Goal: Task Accomplishment & Management: Manage account settings

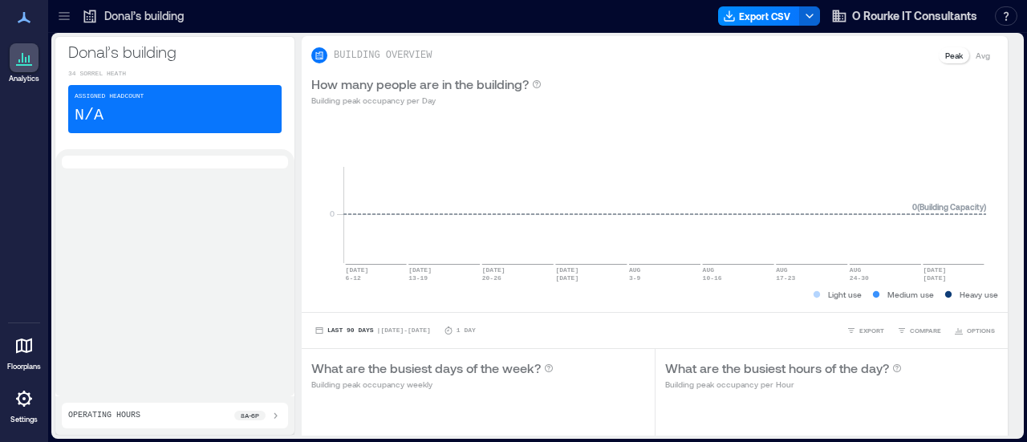
click at [27, 402] on icon at bounding box center [23, 398] width 19 height 19
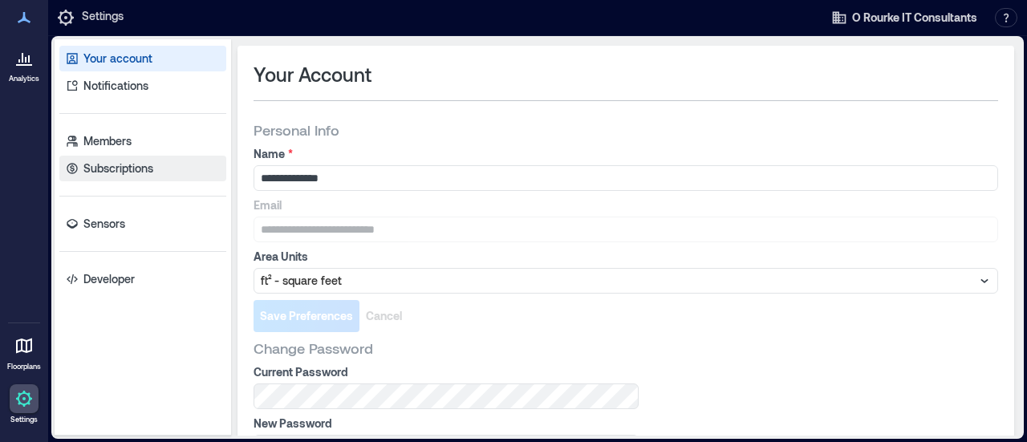
click at [156, 173] on link "Subscriptions" at bounding box center [142, 169] width 167 height 26
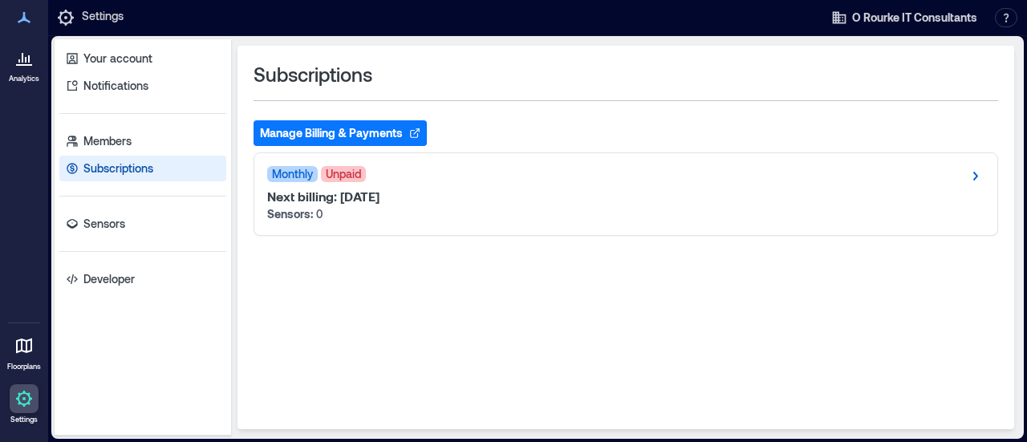
click at [299, 130] on button "Manage Billing & Payments" at bounding box center [340, 133] width 173 height 26
click at [424, 161] on div "Monthly Unpaid Next billing: Sep 14, 2025 Sensors: 0" at bounding box center [625, 194] width 743 height 82
click at [370, 128] on button "Manage Billing & Payments" at bounding box center [340, 133] width 173 height 26
click at [115, 214] on link "Sensors" at bounding box center [142, 224] width 167 height 26
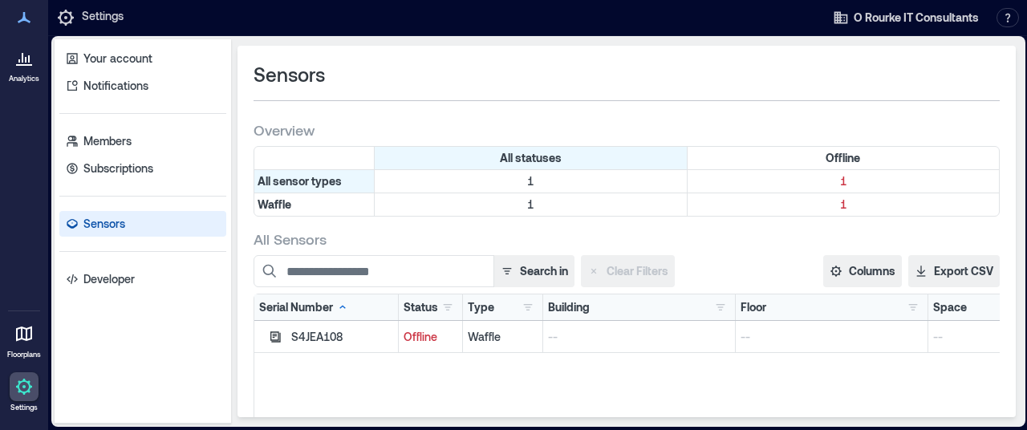
click at [114, 224] on p "Sensors" at bounding box center [104, 224] width 42 height 16
click at [112, 235] on link "Sensors" at bounding box center [142, 224] width 167 height 26
click at [140, 67] on link "Your account" at bounding box center [142, 59] width 167 height 26
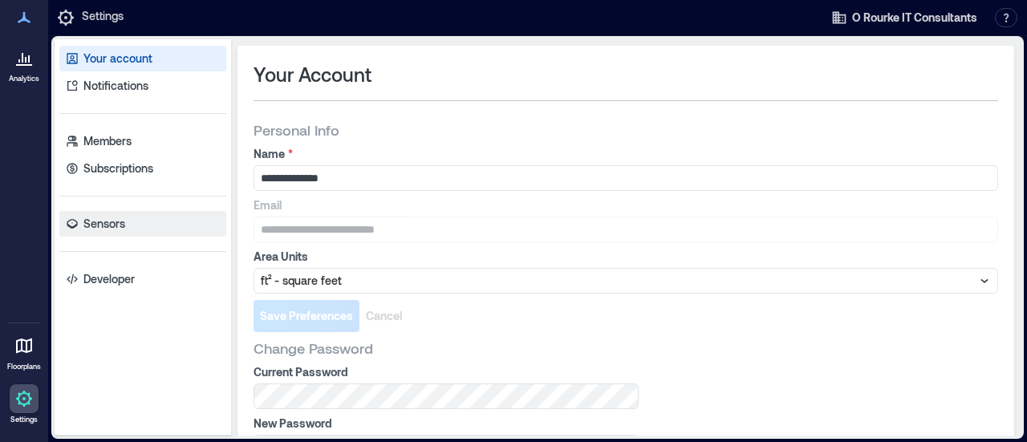
click at [122, 224] on p "Sensors" at bounding box center [104, 224] width 42 height 16
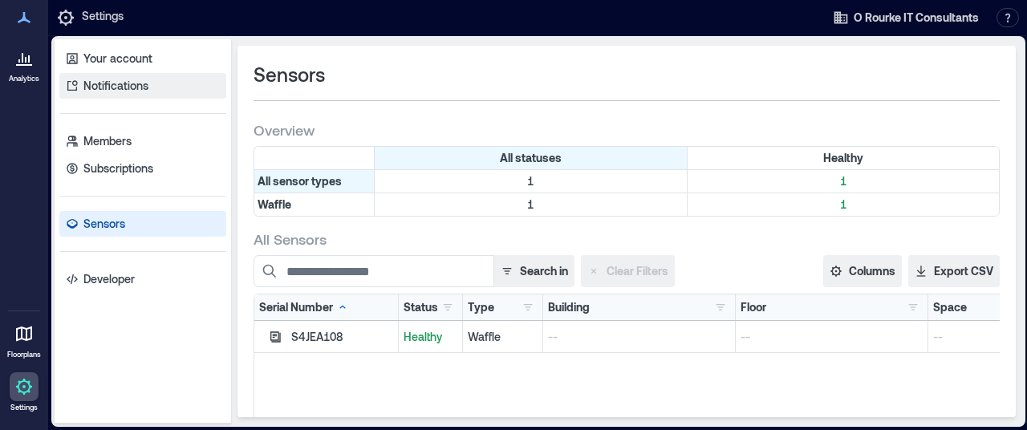
click at [121, 87] on p "Notifications" at bounding box center [115, 86] width 65 height 16
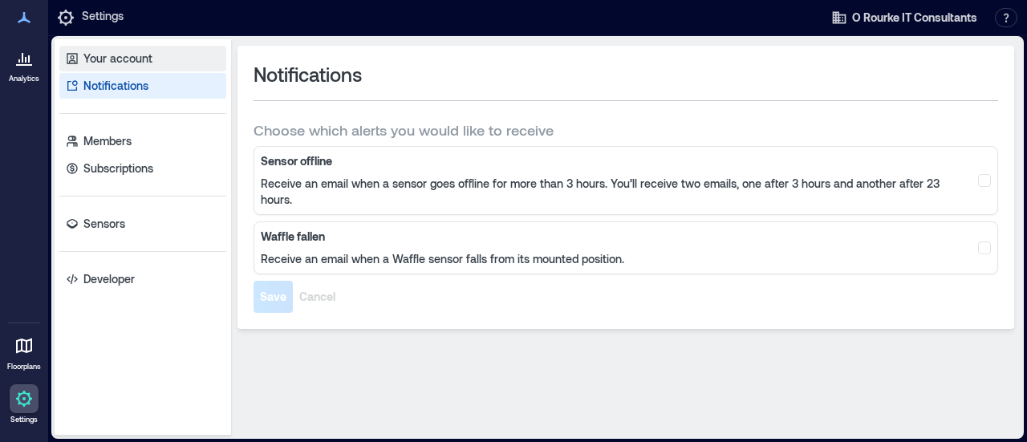
click at [124, 64] on p "Your account" at bounding box center [117, 59] width 69 height 16
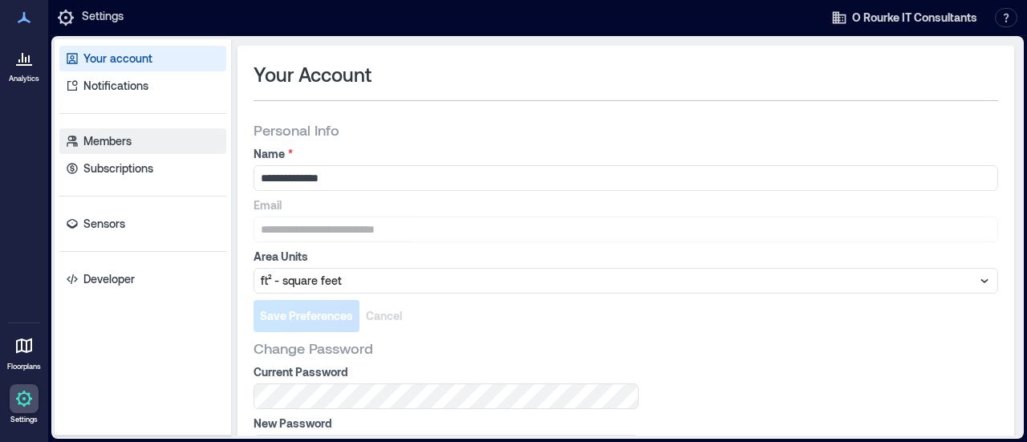
click at [133, 143] on link "Members" at bounding box center [142, 141] width 167 height 26
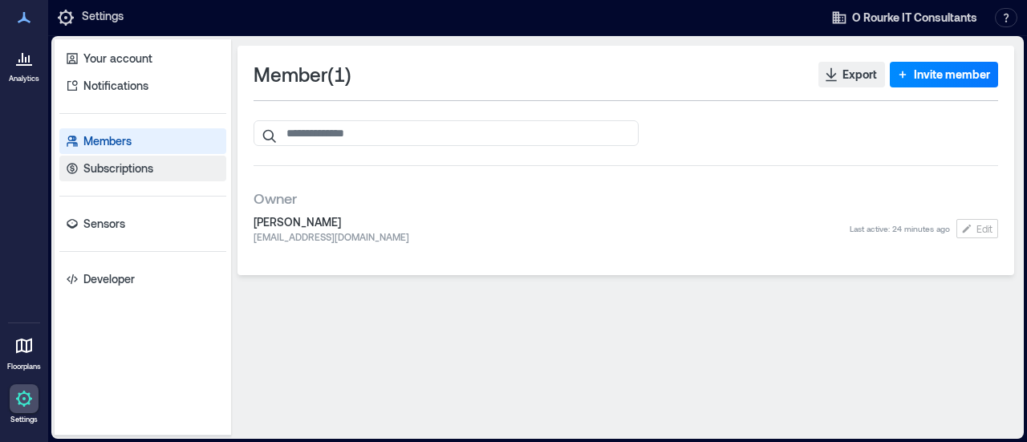
click at [133, 169] on p "Subscriptions" at bounding box center [118, 168] width 70 height 16
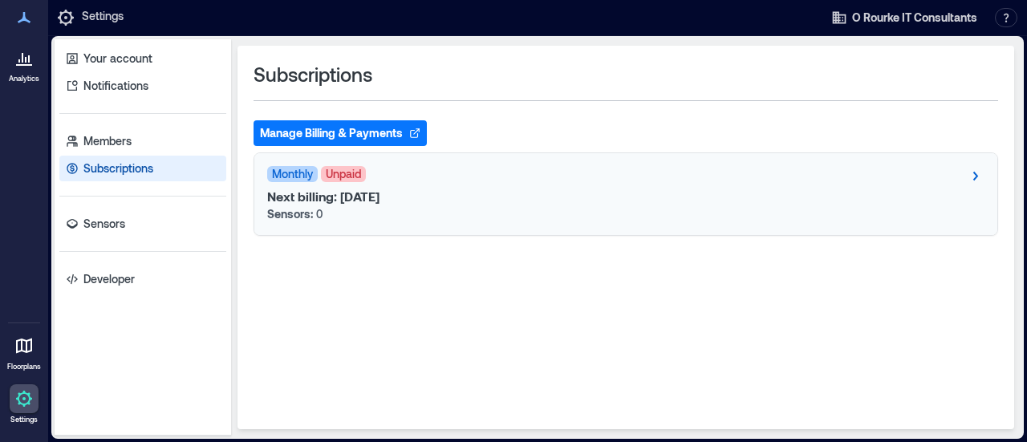
click at [292, 179] on span "Monthly" at bounding box center [292, 174] width 51 height 16
click at [342, 131] on button "Manage Billing & Payments" at bounding box center [340, 133] width 173 height 26
click at [28, 63] on icon at bounding box center [23, 57] width 19 height 19
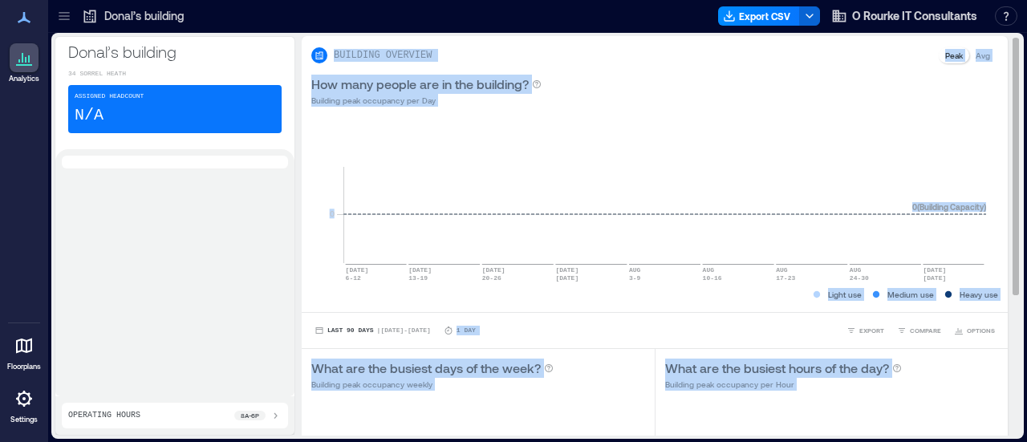
drag, startPoint x: 1004, startPoint y: 204, endPoint x: 1007, endPoint y: 325, distance: 121.2
click at [1007, 325] on div "BUILDING OVERVIEW Peak Avg How many people are in the building? Building peak o…" at bounding box center [661, 236] width 719 height 400
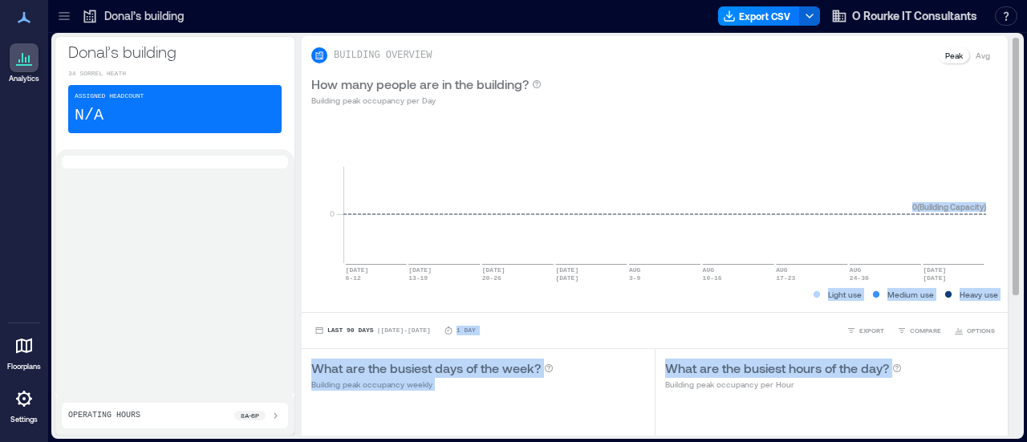
drag, startPoint x: 1006, startPoint y: 282, endPoint x: 1001, endPoint y: 364, distance: 82.0
click at [1001, 364] on div "BUILDING OVERVIEW Peak Avg How many people are in the building? Building peak o…" at bounding box center [661, 347] width 719 height 622
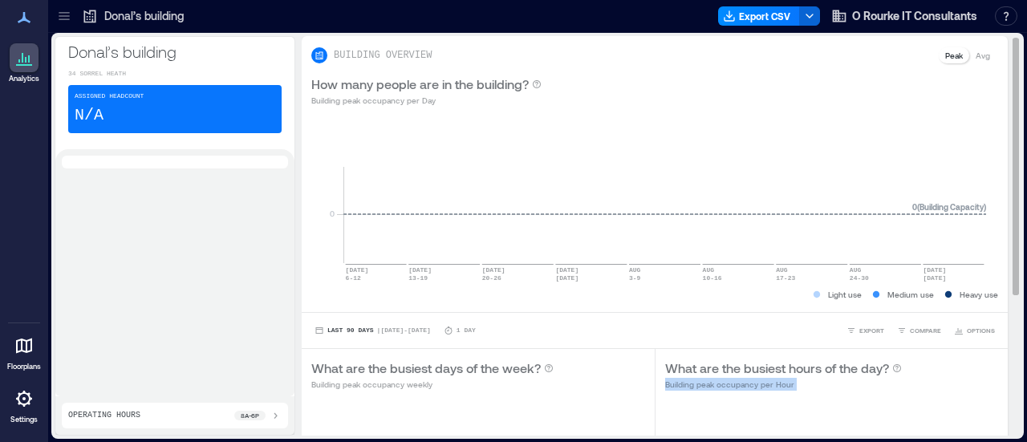
drag, startPoint x: 1001, startPoint y: 278, endPoint x: 1001, endPoint y: 355, distance: 77.8
click at [1001, 355] on div "BUILDING OVERVIEW Peak Avg How many people are in the building? Building peak o…" at bounding box center [661, 236] width 719 height 400
click at [999, 248] on div "BUILDING OVERVIEW Peak Avg How many people are in the building? Building peak o…" at bounding box center [661, 347] width 719 height 622
drag, startPoint x: 1003, startPoint y: 254, endPoint x: 1010, endPoint y: 333, distance: 79.0
click at [1010, 333] on div "BUILDING OVERVIEW Peak Avg How many people are in the building? Building peak o…" at bounding box center [661, 236] width 719 height 400
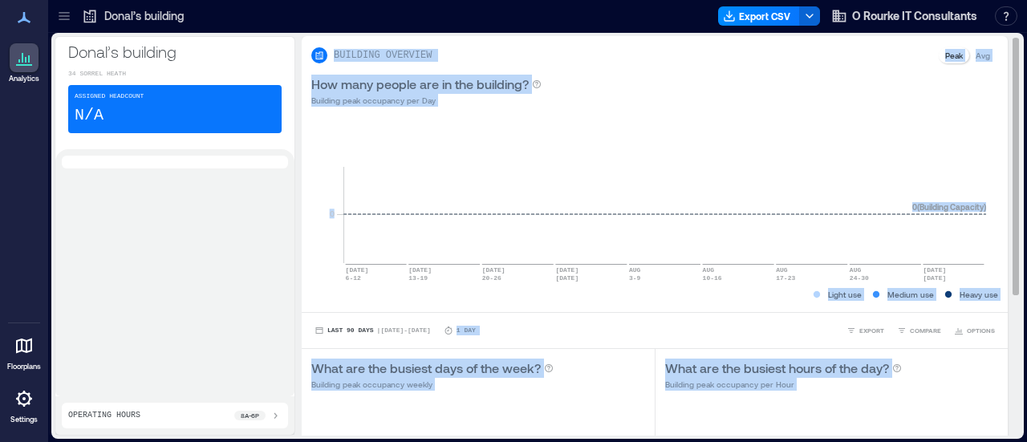
click at [931, 389] on div "What are the busiest hours of the day? Building peak occupancy per Hour" at bounding box center [832, 375] width 334 height 32
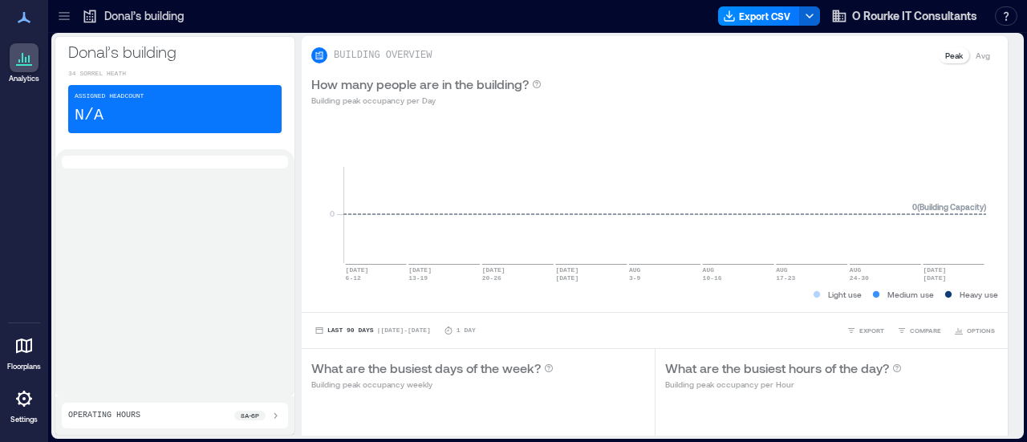
click at [134, 97] on p "Assigned Headcount" at bounding box center [109, 96] width 69 height 10
click at [69, 8] on icon at bounding box center [64, 16] width 16 height 16
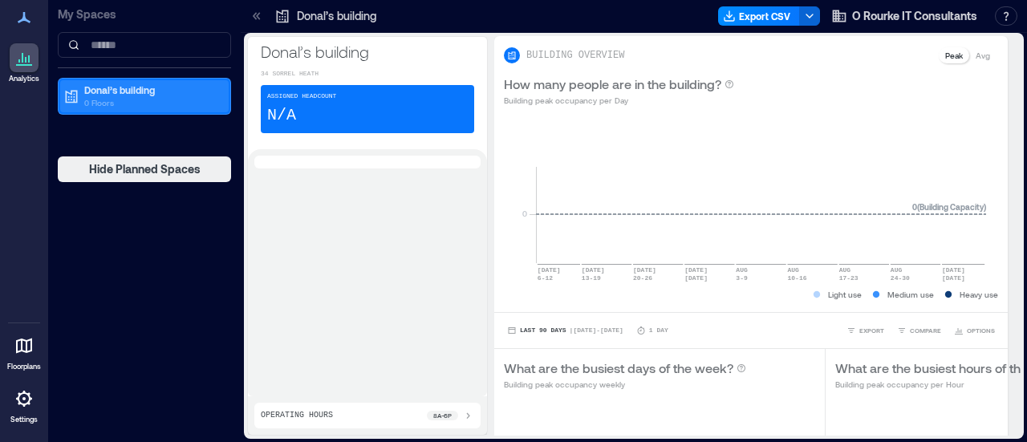
click at [136, 95] on p "Donal’s building" at bounding box center [151, 89] width 135 height 13
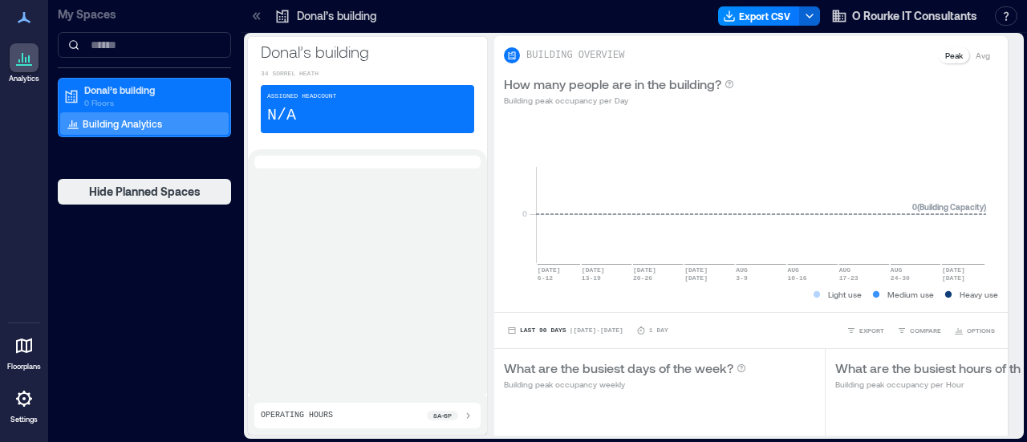
click at [124, 122] on p "Building Analytics" at bounding box center [122, 123] width 79 height 13
click at [26, 404] on icon at bounding box center [24, 399] width 16 height 16
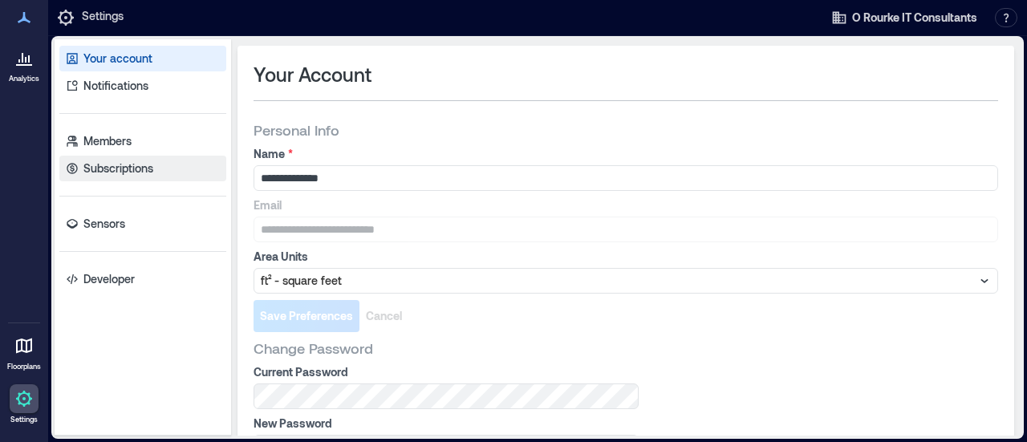
click at [134, 163] on p "Subscriptions" at bounding box center [118, 168] width 70 height 16
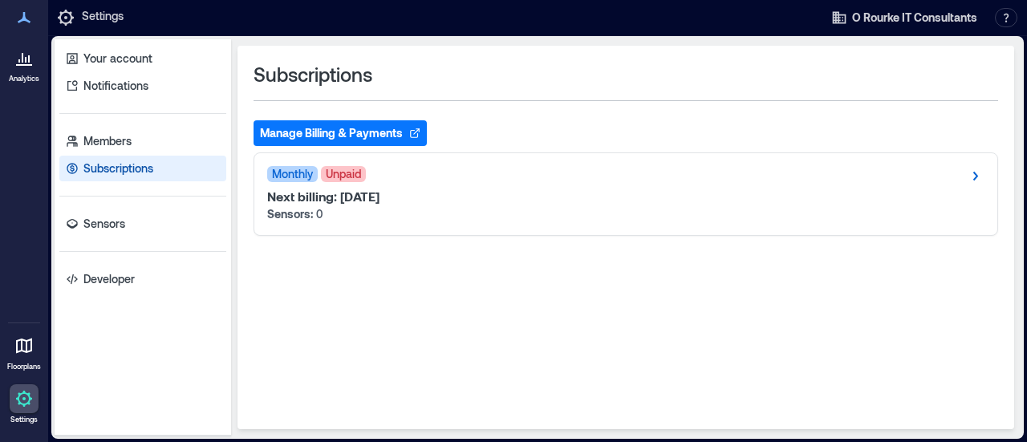
click at [335, 134] on button "Manage Billing & Payments" at bounding box center [340, 133] width 173 height 26
click at [127, 231] on link "Sensors" at bounding box center [142, 224] width 167 height 26
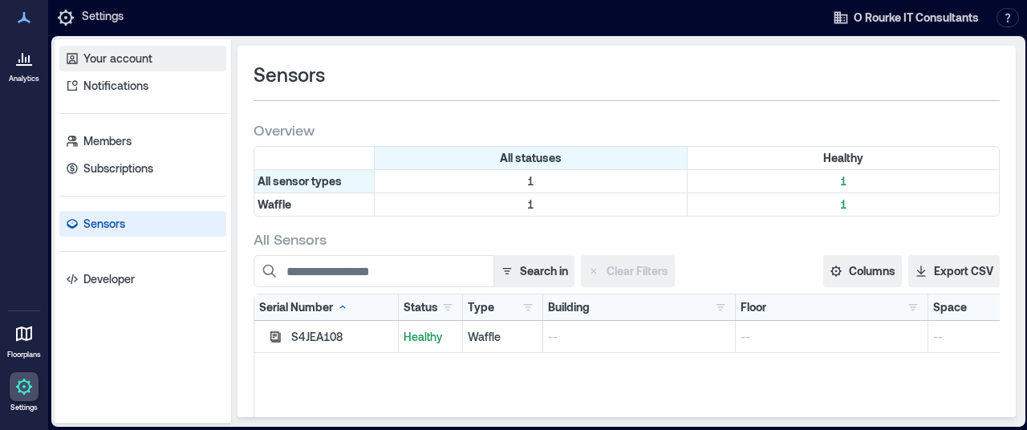
click at [125, 60] on p "Your account" at bounding box center [117, 59] width 69 height 16
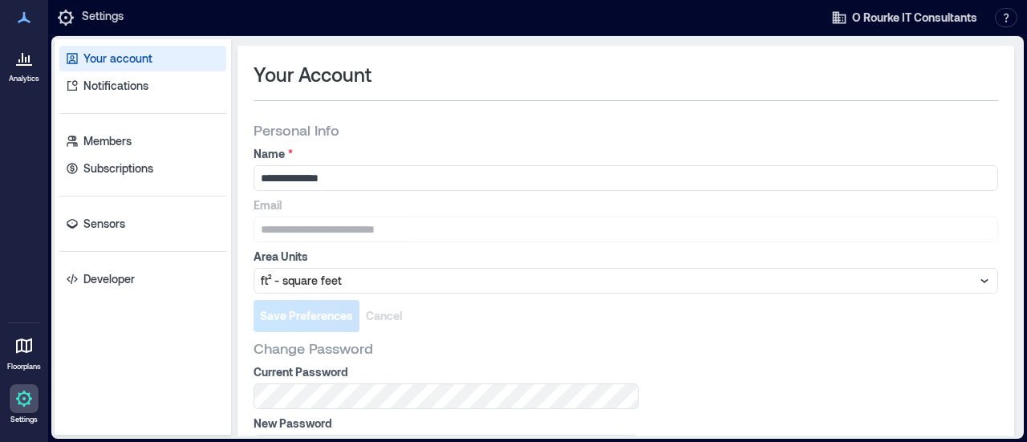
click at [38, 67] on div at bounding box center [24, 57] width 29 height 29
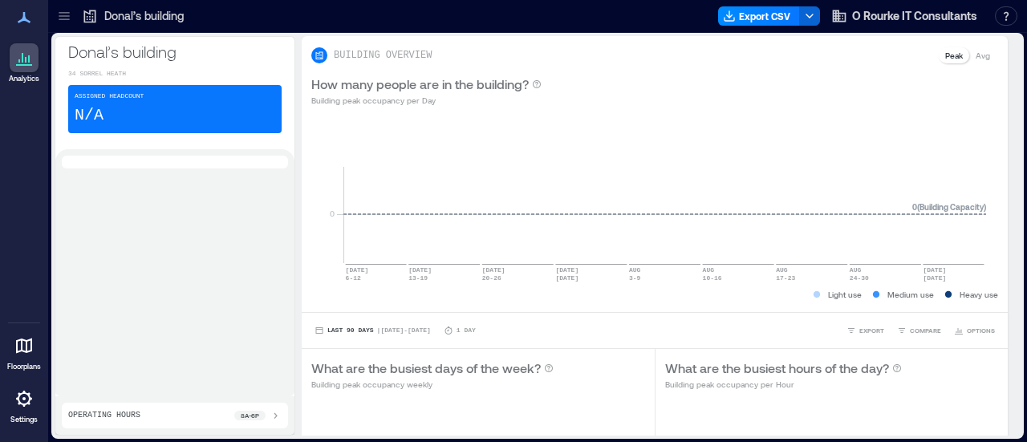
click at [209, 104] on div "Assigned Headcount N/A" at bounding box center [174, 109] width 213 height 48
click at [21, 396] on icon at bounding box center [23, 398] width 19 height 19
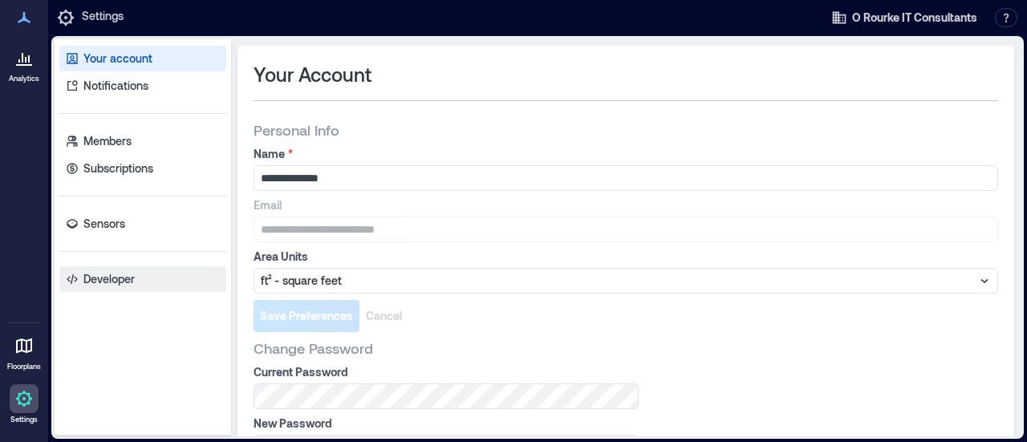
click at [109, 283] on p "Developer" at bounding box center [108, 279] width 51 height 16
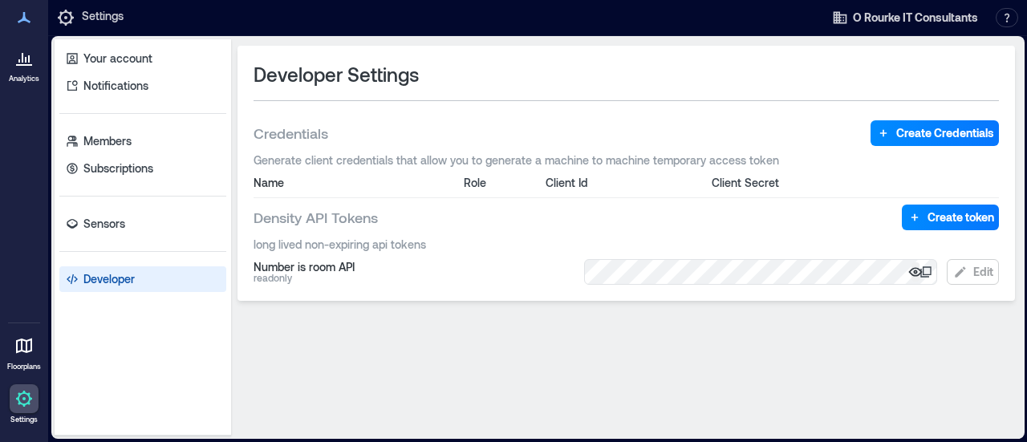
click at [916, 274] on icon "button" at bounding box center [915, 271] width 14 height 9
click at [916, 274] on icon "button" at bounding box center [915, 271] width 14 height 11
click at [916, 274] on icon "button" at bounding box center [915, 271] width 14 height 9
click at [19, 56] on icon at bounding box center [23, 57] width 19 height 19
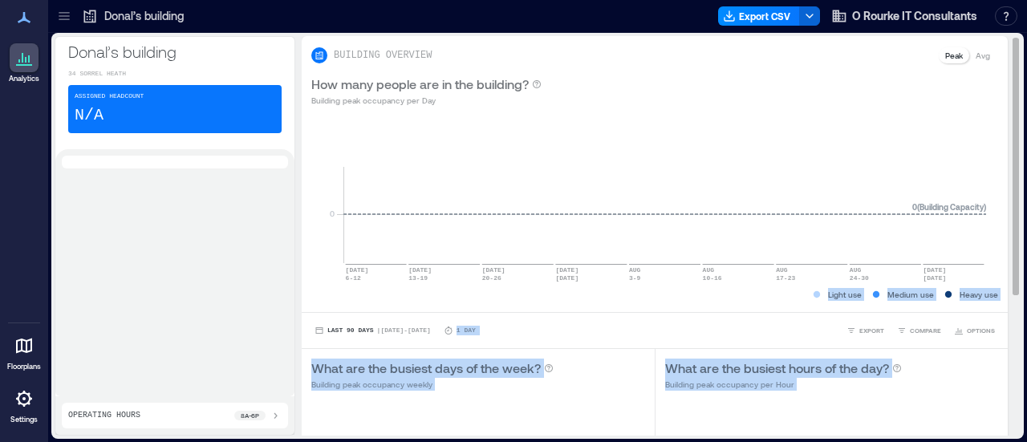
drag, startPoint x: 1001, startPoint y: 186, endPoint x: 997, endPoint y: 261, distance: 74.7
click at [997, 261] on div "BUILDING OVERVIEW Peak Avg How many people are in the building? Building peak o…" at bounding box center [661, 236] width 719 height 400
click at [918, 339] on div "Last 90 Days | [DATE] - [DATE] 1 Day EXPORT COMPARE OPTIONS" at bounding box center [655, 330] width 706 height 36
drag, startPoint x: 1001, startPoint y: 270, endPoint x: 991, endPoint y: 335, distance: 65.0
click at [991, 335] on div "BUILDING OVERVIEW Peak Avg How many people are in the building? Building peak o…" at bounding box center [661, 236] width 719 height 400
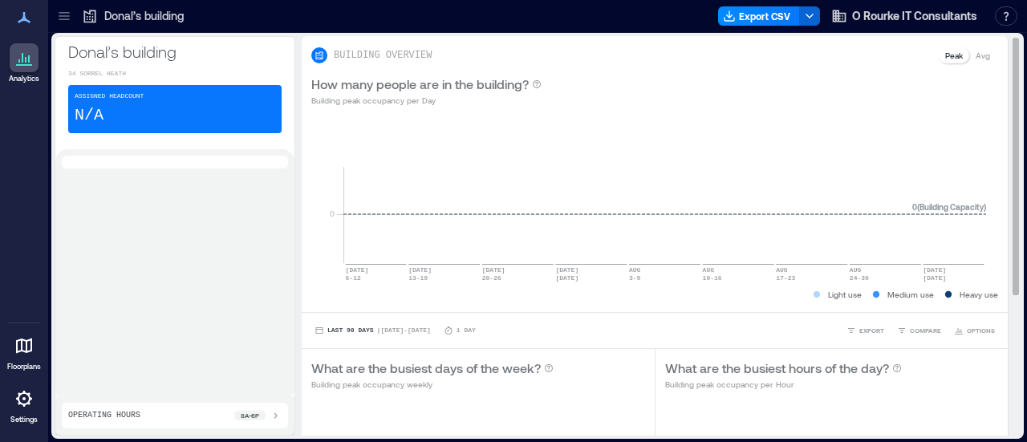
click at [985, 342] on div "Last 90 Days | [DATE] - [DATE] 1 Day EXPORT COMPARE OPTIONS" at bounding box center [655, 330] width 706 height 36
click at [175, 100] on div "Assigned Headcount N/A" at bounding box center [174, 109] width 213 height 48
click at [32, 352] on icon at bounding box center [23, 345] width 19 height 19
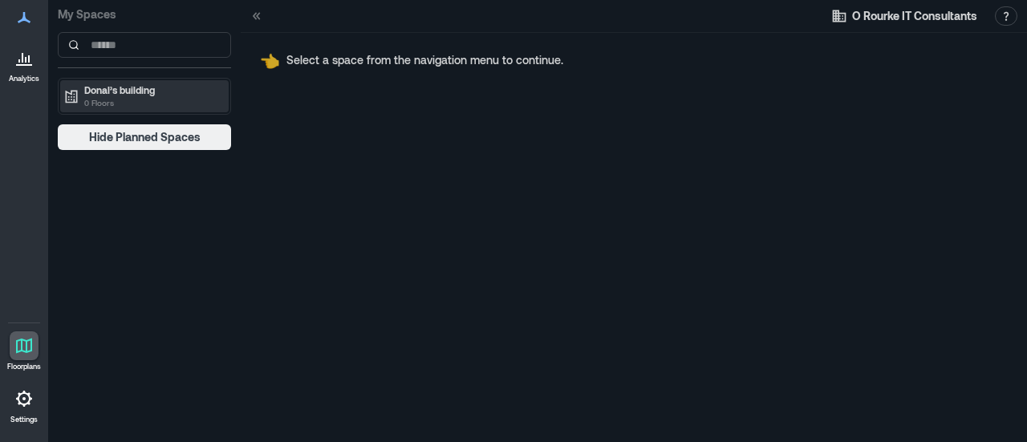
click at [157, 95] on p "Donal’s building" at bounding box center [151, 89] width 135 height 13
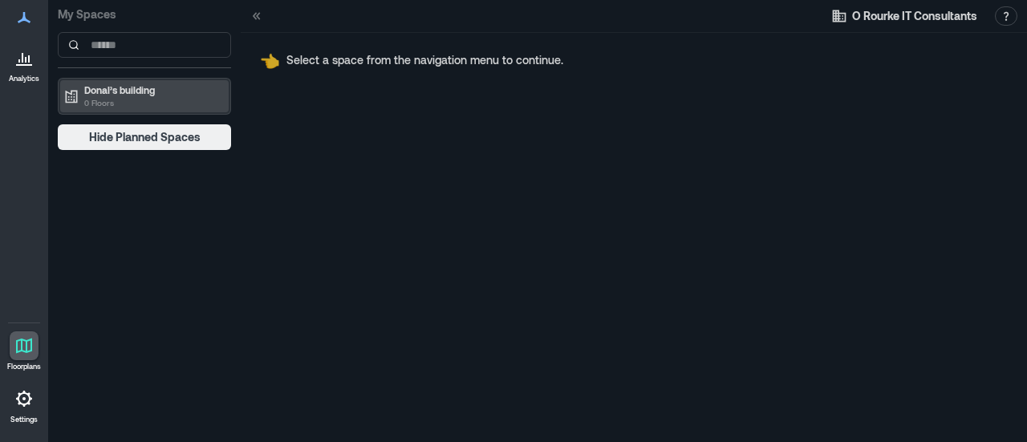
click at [157, 95] on p "Donal’s building" at bounding box center [151, 89] width 135 height 13
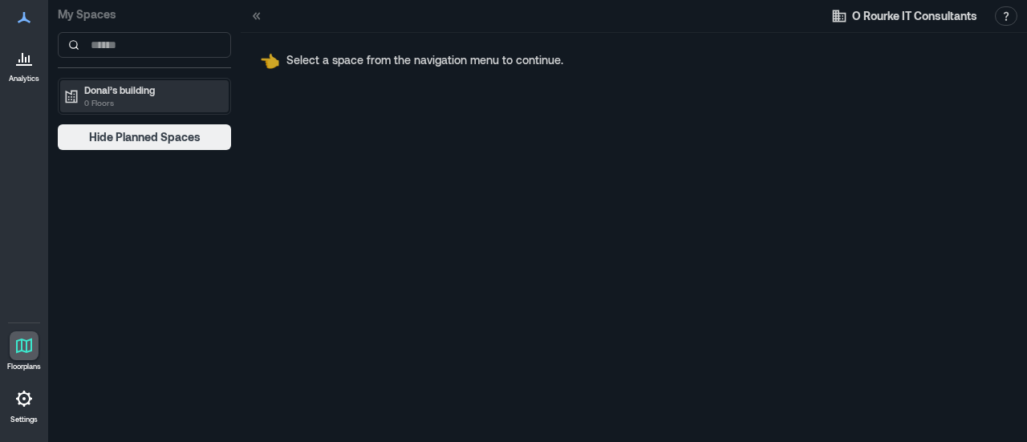
click at [157, 95] on p "Donal’s building" at bounding box center [151, 89] width 135 height 13
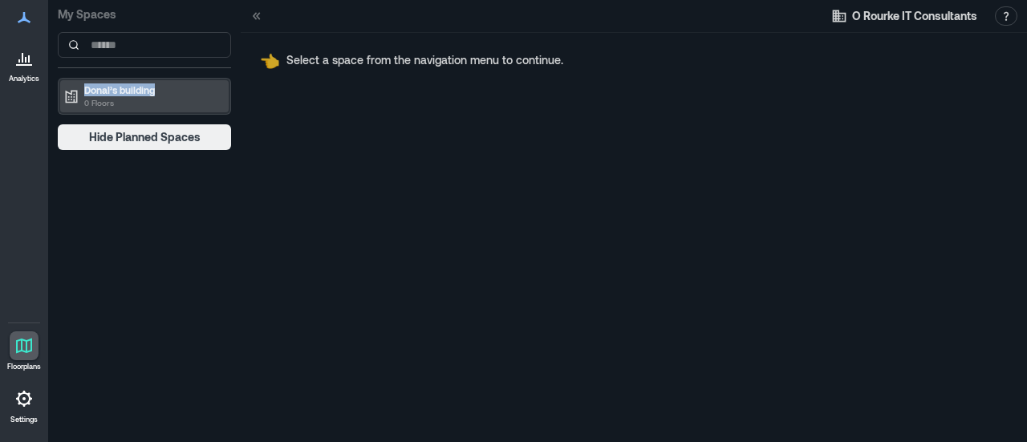
click at [157, 95] on p "Donal’s building" at bounding box center [151, 89] width 135 height 13
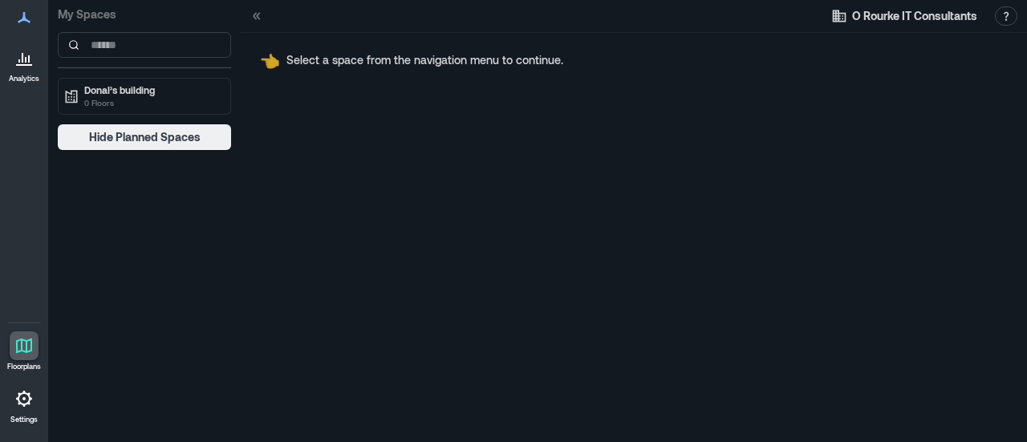
click at [24, 21] on icon at bounding box center [23, 17] width 19 height 19
click at [20, 397] on icon at bounding box center [23, 398] width 19 height 19
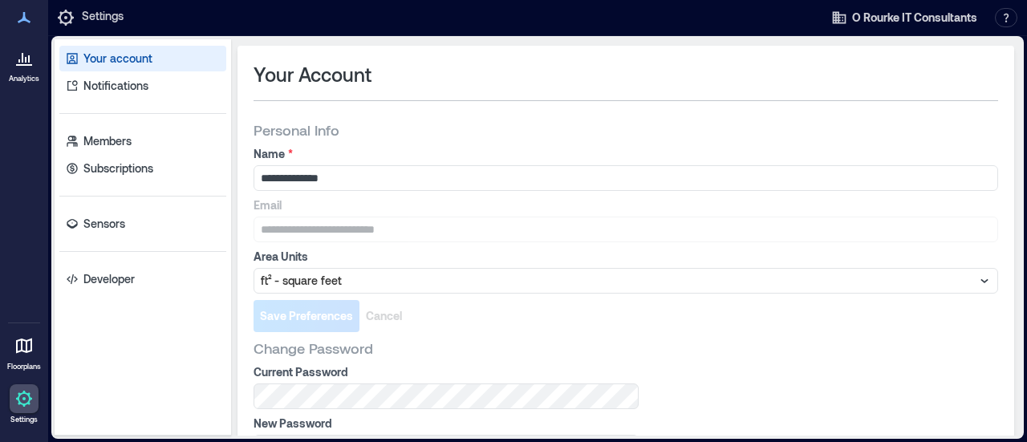
click at [24, 360] on link "Floorplans" at bounding box center [23, 352] width 43 height 50
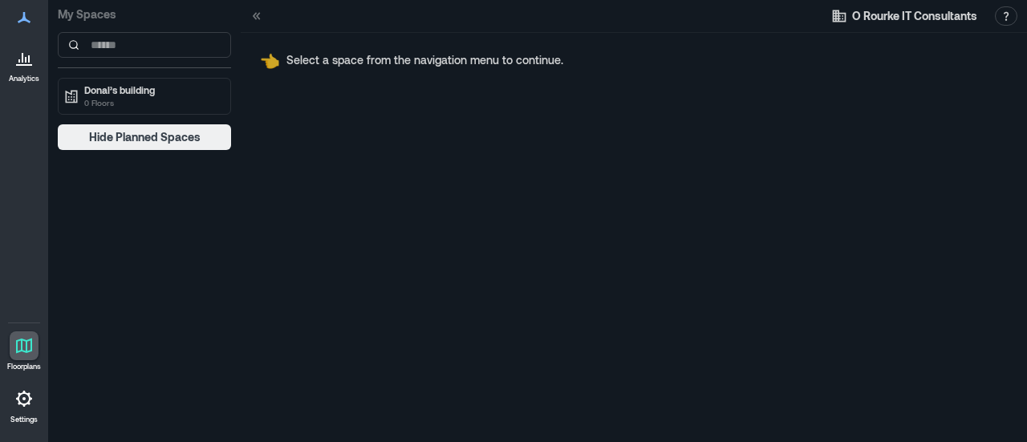
click at [34, 76] on p "Analytics" at bounding box center [24, 79] width 30 height 10
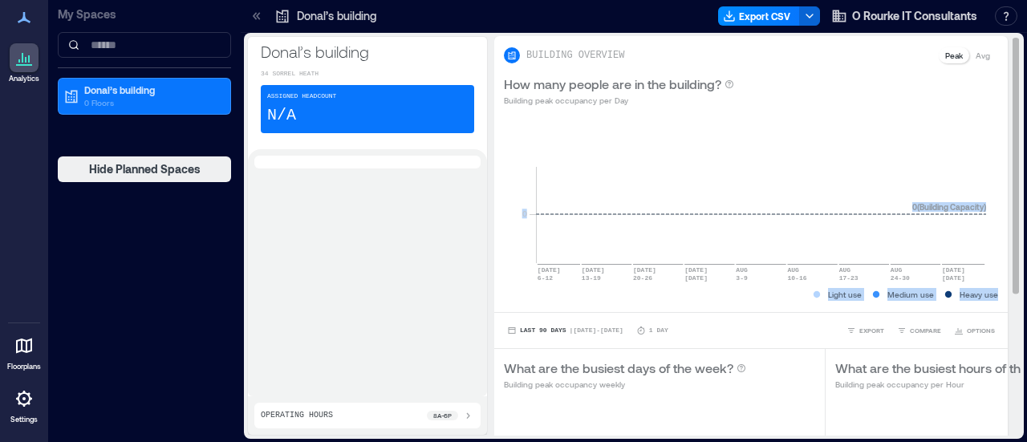
drag, startPoint x: 1000, startPoint y: 221, endPoint x: 992, endPoint y: 302, distance: 81.4
click at [992, 302] on div "BUILDING OVERVIEW Peak Avg How many people are in the building? Building peak o…" at bounding box center [757, 348] width 526 height 625
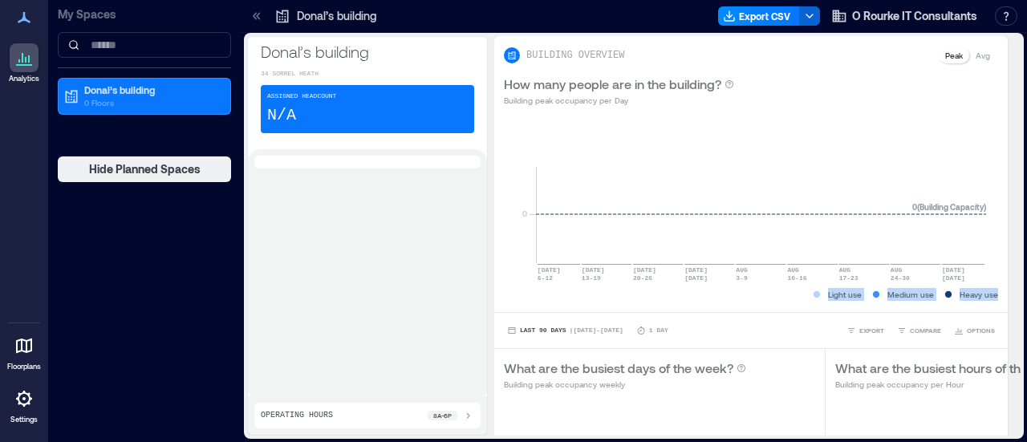
click at [28, 401] on icon at bounding box center [24, 399] width 16 height 16
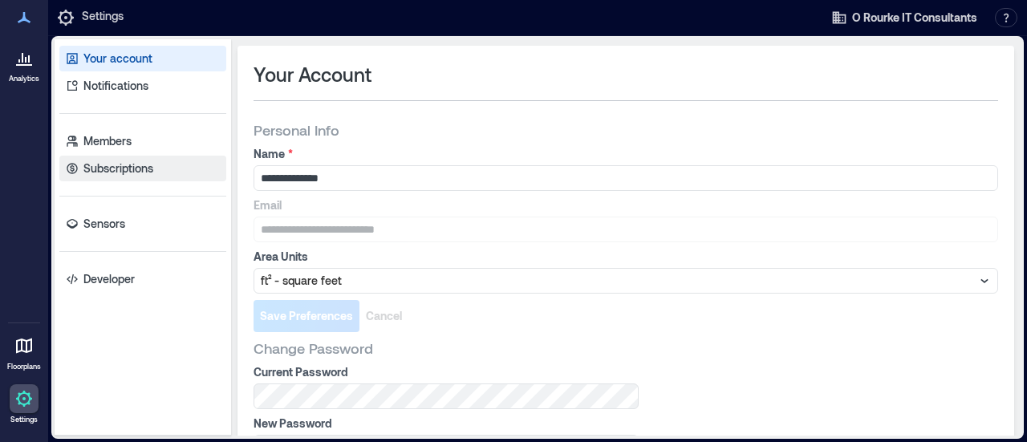
click at [125, 172] on p "Subscriptions" at bounding box center [118, 168] width 70 height 16
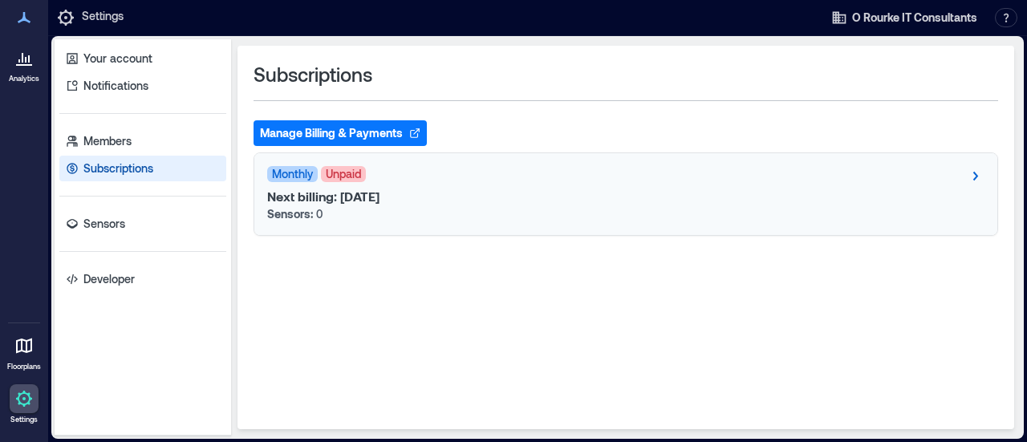
click at [283, 177] on span "Monthly" at bounding box center [292, 174] width 51 height 16
click at [979, 173] on icon at bounding box center [974, 175] width 19 height 19
click at [958, 177] on div "Monthly Unpaid" at bounding box center [625, 175] width 717 height 19
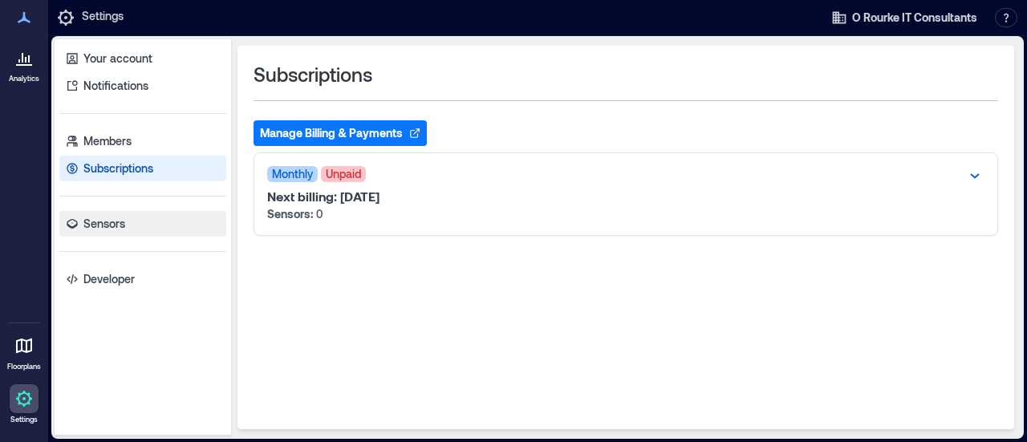
click at [116, 222] on p "Sensors" at bounding box center [104, 224] width 42 height 16
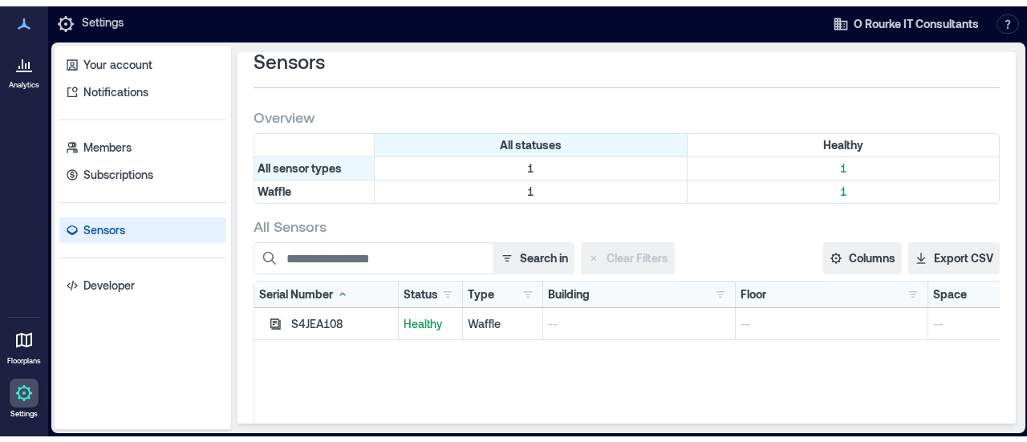
scroll to position [18, 0]
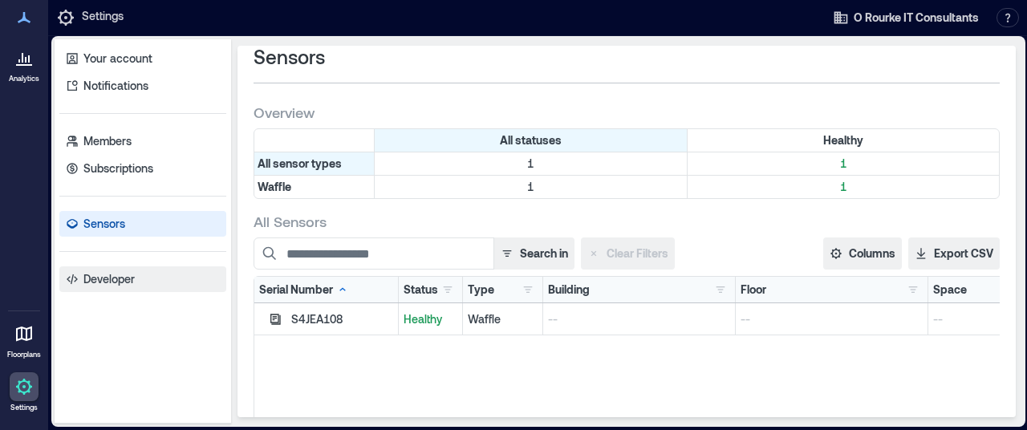
click at [101, 274] on p "Developer" at bounding box center [108, 279] width 51 height 16
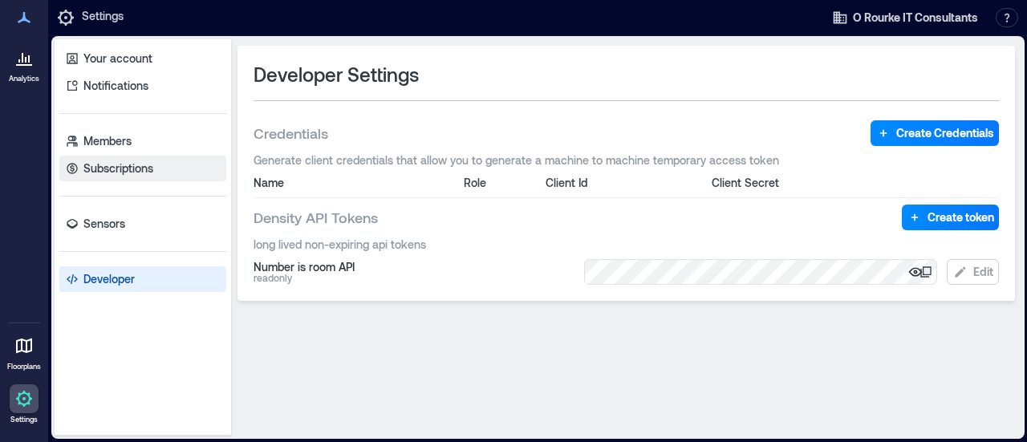
click at [127, 156] on link "Subscriptions" at bounding box center [142, 169] width 167 height 26
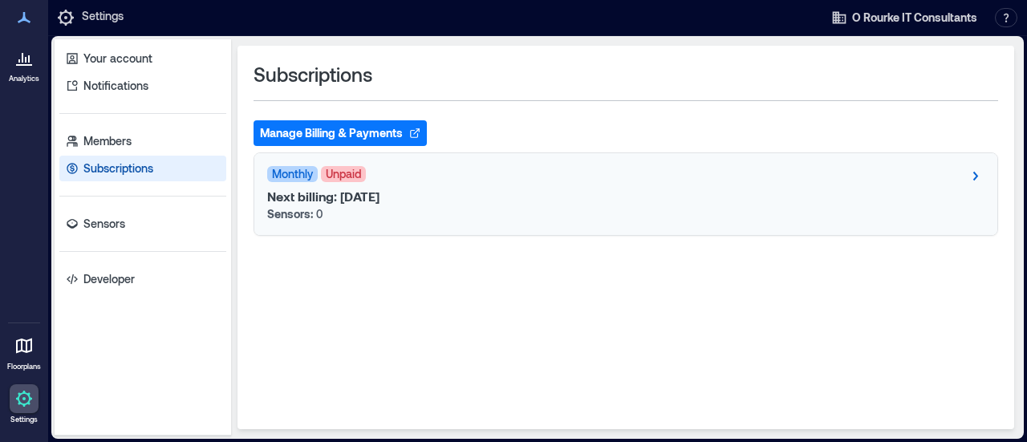
click at [870, 182] on div "Monthly Unpaid" at bounding box center [625, 175] width 717 height 19
click at [974, 169] on icon at bounding box center [974, 175] width 19 height 19
click at [24, 68] on div at bounding box center [24, 57] width 29 height 29
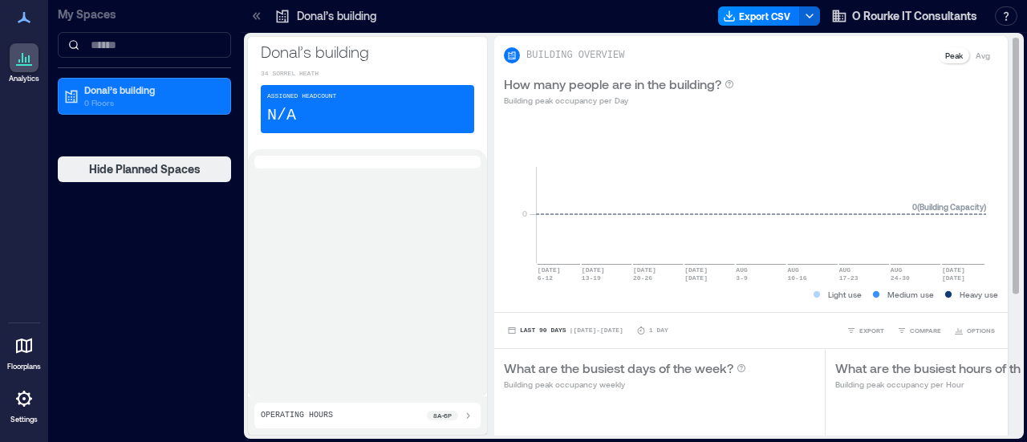
drag, startPoint x: 1005, startPoint y: 213, endPoint x: 1005, endPoint y: 270, distance: 57.8
click at [1005, 270] on div "BUILDING OVERVIEW Peak Avg How many people are in the building? Building peak o…" at bounding box center [757, 236] width 526 height 400
click at [19, 391] on icon at bounding box center [23, 398] width 19 height 19
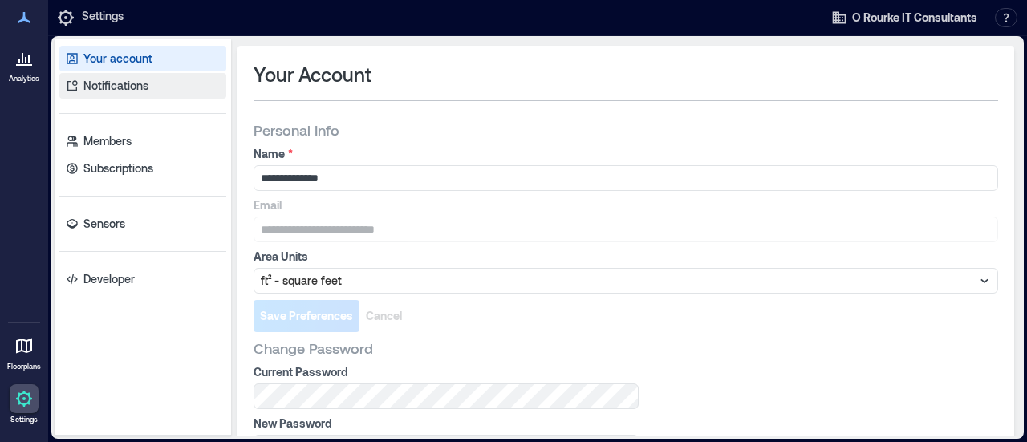
click at [138, 79] on p "Notifications" at bounding box center [115, 86] width 65 height 16
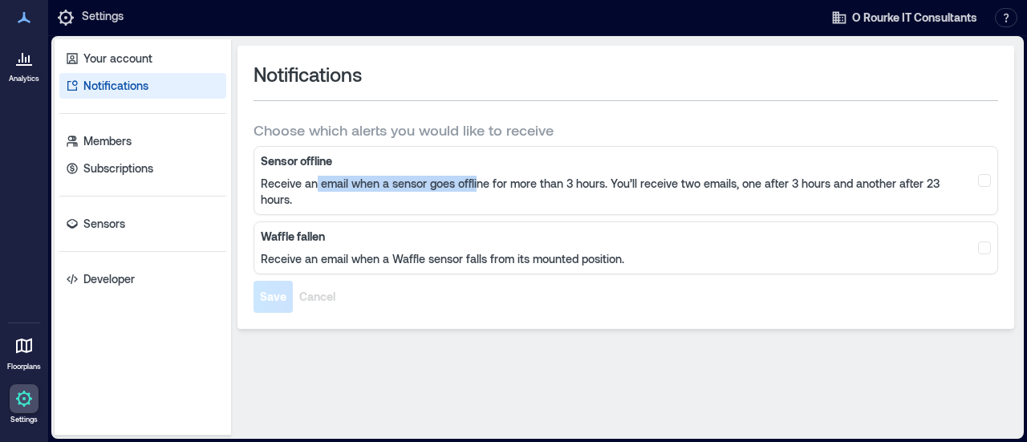
drag, startPoint x: 315, startPoint y: 177, endPoint x: 477, endPoint y: 189, distance: 162.5
click at [477, 189] on p "Receive an email when a sensor goes offline for more than 3 hours. You’ll recei…" at bounding box center [611, 192] width 701 height 32
click at [285, 251] on p "Receive an email when a Waffle sensor falls from its mounted position." at bounding box center [443, 259] width 364 height 16
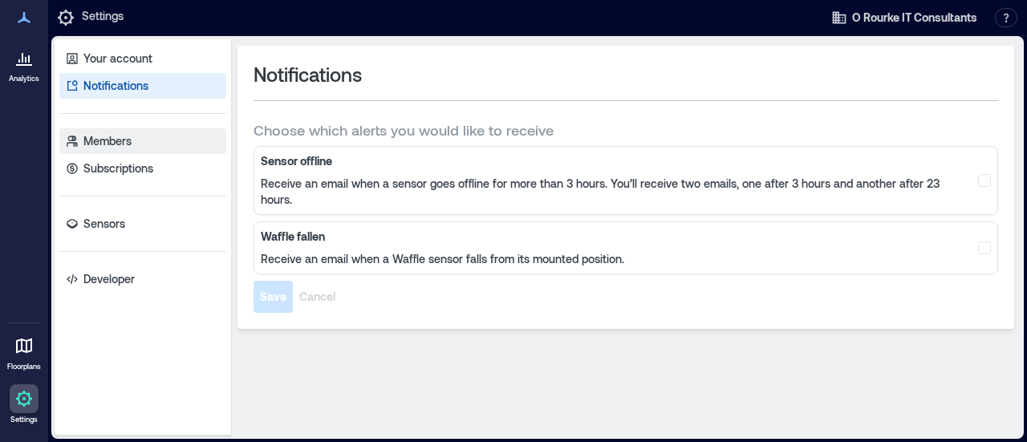
click at [131, 145] on p "Members" at bounding box center [107, 141] width 48 height 16
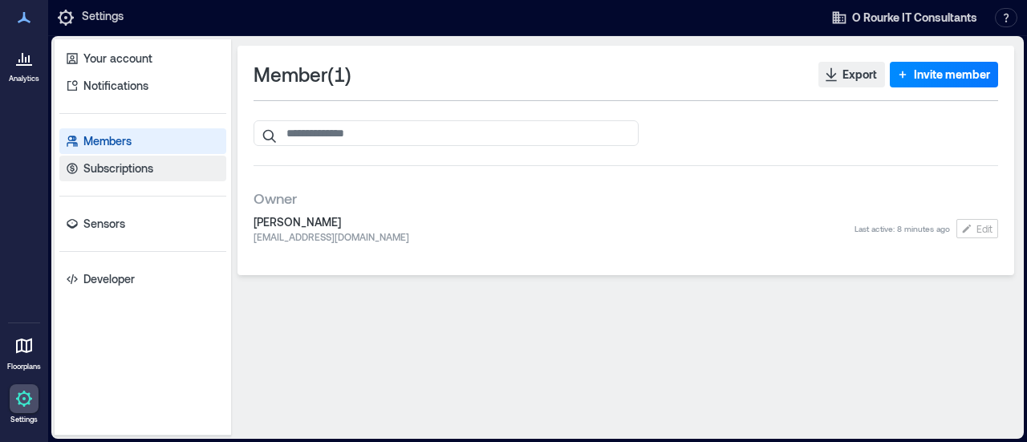
click at [129, 165] on p "Subscriptions" at bounding box center [118, 168] width 70 height 16
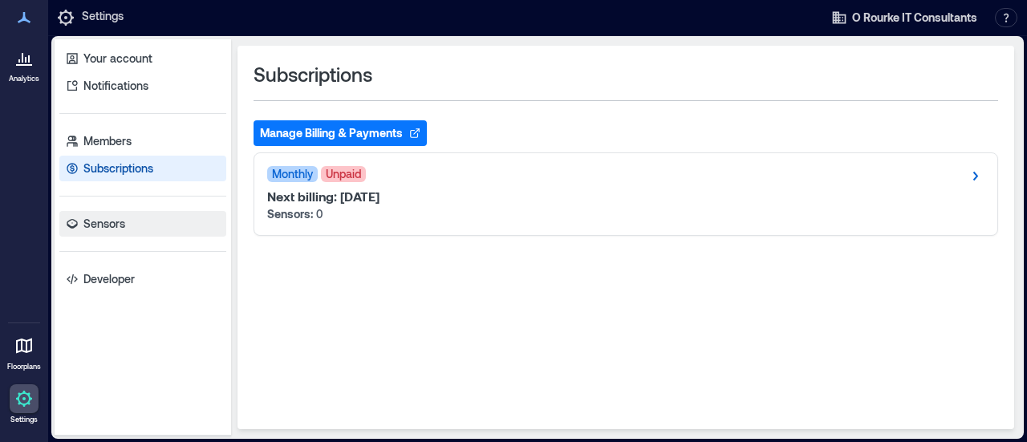
click at [117, 219] on p "Sensors" at bounding box center [104, 224] width 42 height 16
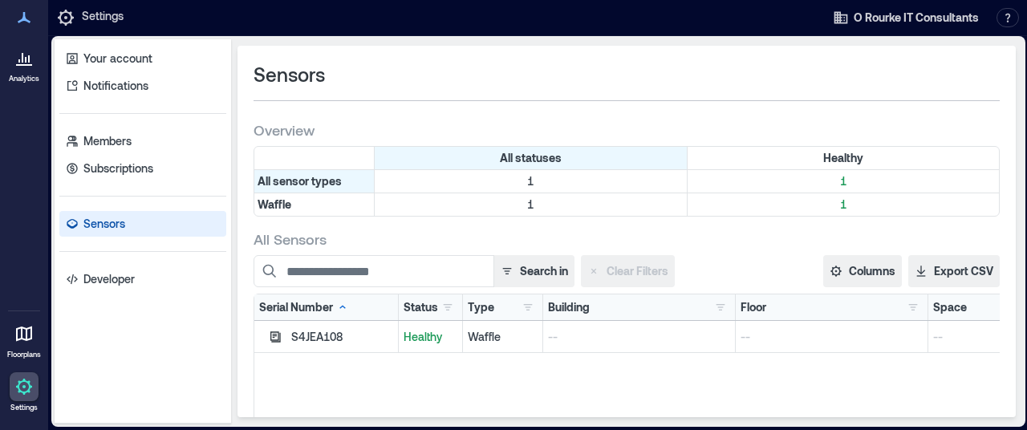
drag, startPoint x: 456, startPoint y: 424, endPoint x: 502, endPoint y: 424, distance: 46.5
click at [502, 424] on div "Your account Notifications Members Subscriptions Sensors Developer Sensors Over…" at bounding box center [538, 231] width 974 height 391
click at [30, 75] on p "Analytics" at bounding box center [24, 79] width 30 height 10
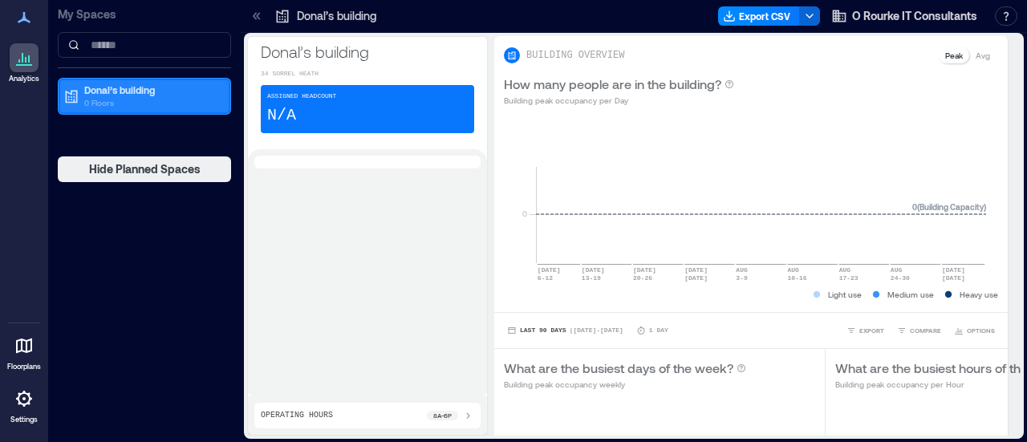
drag, startPoint x: 207, startPoint y: 104, endPoint x: 191, endPoint y: 102, distance: 16.1
click at [191, 102] on p "0 Floors" at bounding box center [151, 102] width 135 height 13
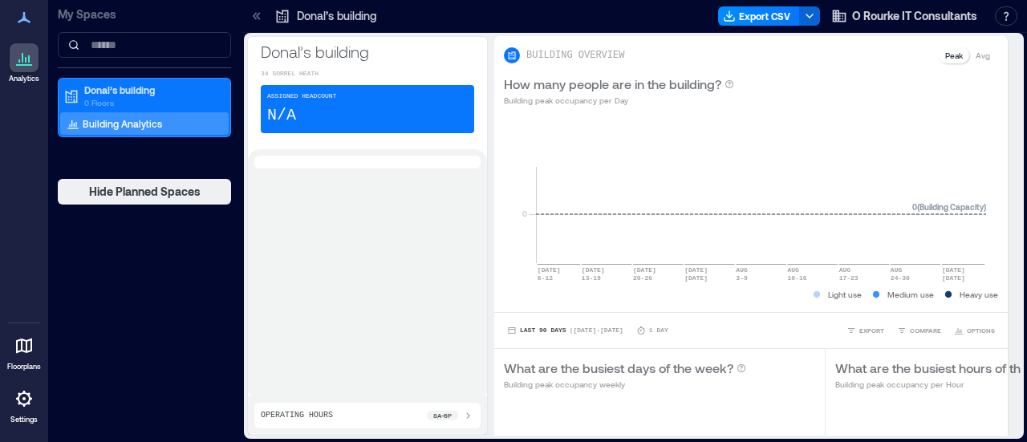
click at [258, 14] on icon at bounding box center [258, 15] width 4 height 7
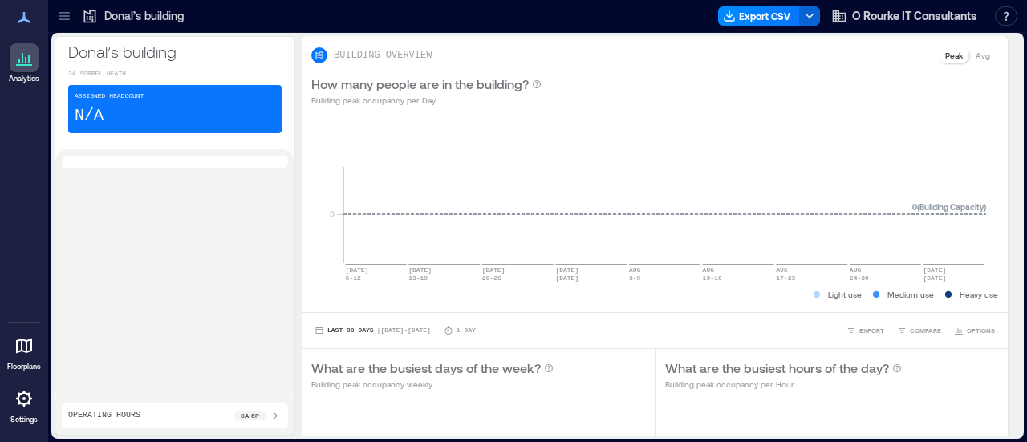
click at [109, 18] on p "Donal’s building" at bounding box center [143, 16] width 79 height 16
click at [35, 51] on div at bounding box center [24, 57] width 29 height 29
click at [32, 20] on icon at bounding box center [23, 17] width 19 height 19
click at [18, 14] on icon at bounding box center [23, 17] width 19 height 19
click at [29, 349] on icon at bounding box center [23, 345] width 19 height 19
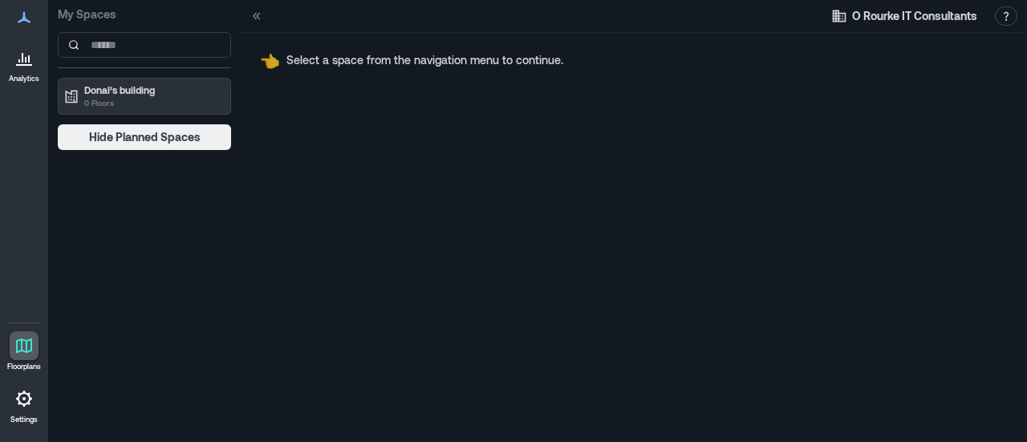
click at [24, 394] on icon at bounding box center [23, 398] width 19 height 19
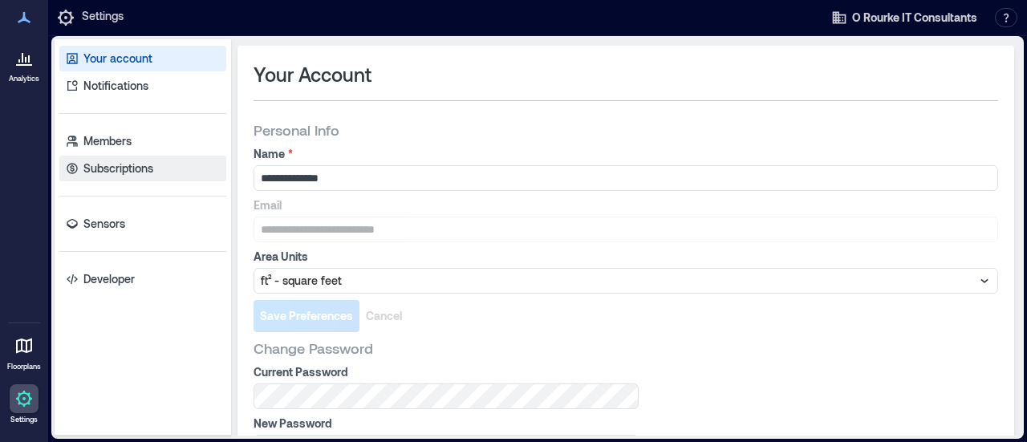
click at [138, 171] on p "Subscriptions" at bounding box center [118, 168] width 70 height 16
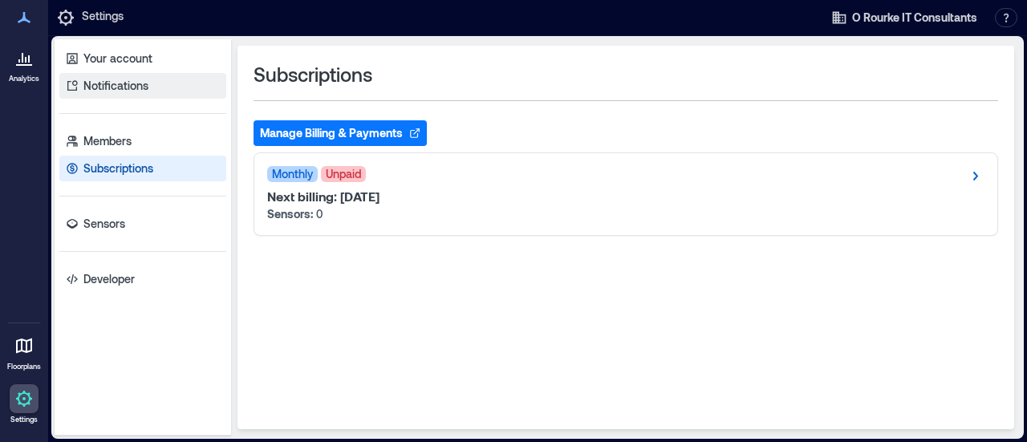
click at [135, 82] on p "Notifications" at bounding box center [115, 86] width 65 height 16
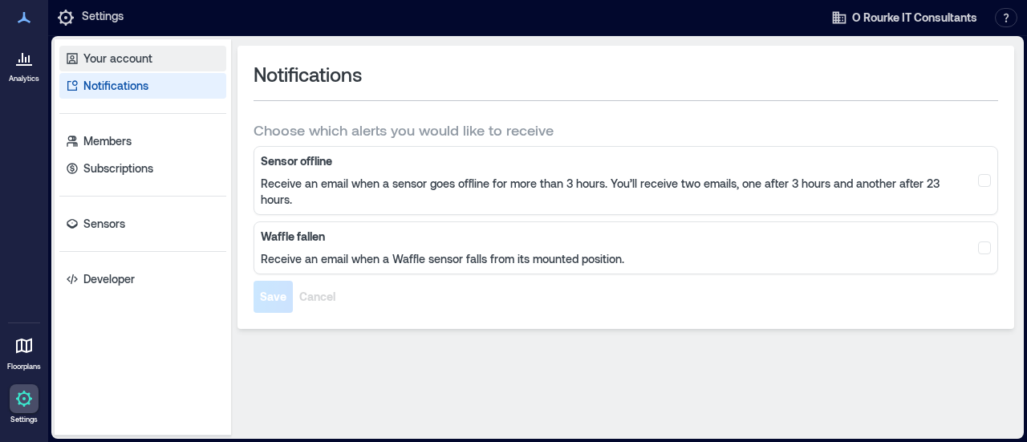
click at [136, 70] on link "Your account" at bounding box center [142, 59] width 167 height 26
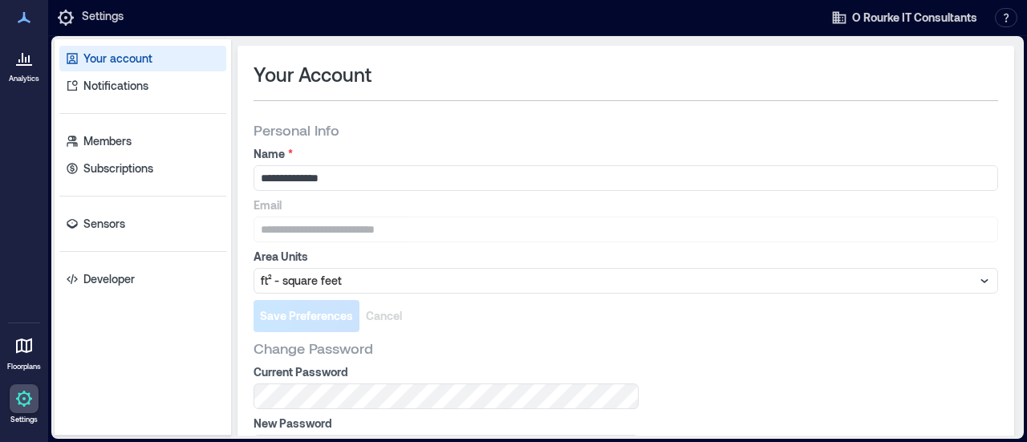
click at [26, 53] on icon at bounding box center [23, 57] width 19 height 19
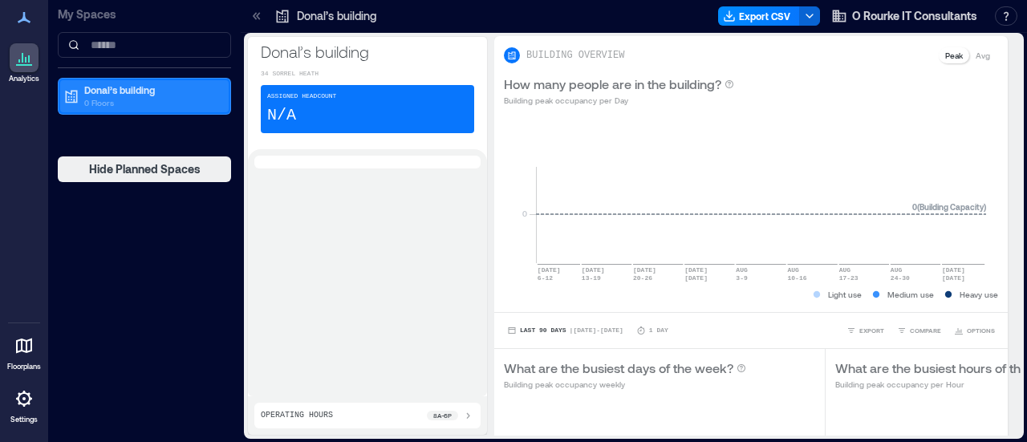
click at [117, 89] on p "Donal’s building" at bounding box center [151, 89] width 135 height 13
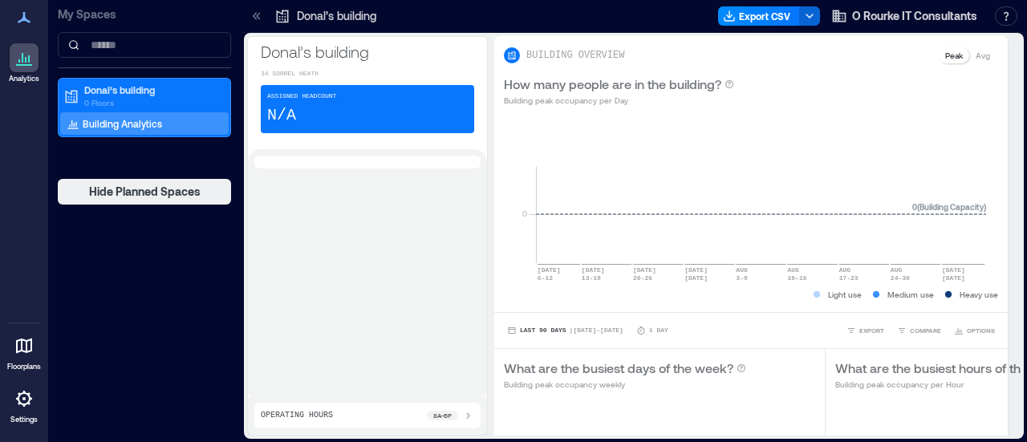
click at [124, 119] on p "Building Analytics" at bounding box center [122, 123] width 79 height 13
click at [21, 14] on icon at bounding box center [23, 17] width 19 height 19
click at [118, 121] on p "Building Analytics" at bounding box center [122, 123] width 79 height 13
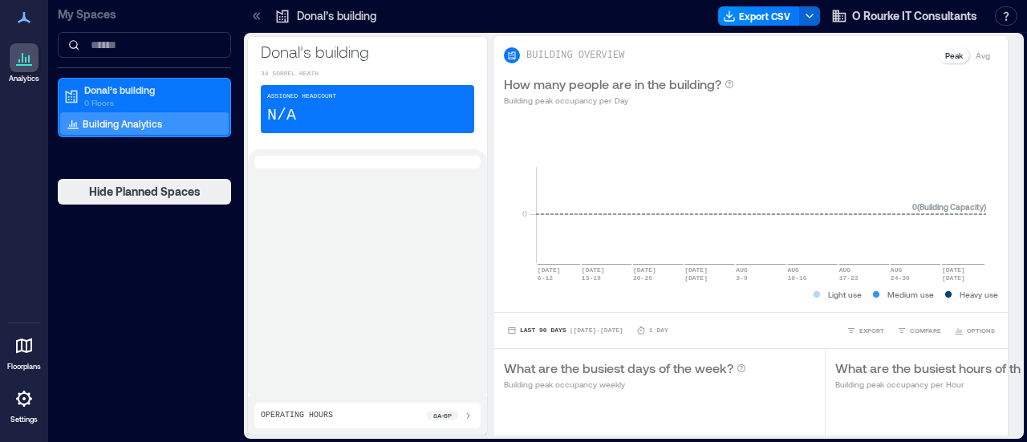
click at [21, 351] on icon at bounding box center [24, 346] width 16 height 15
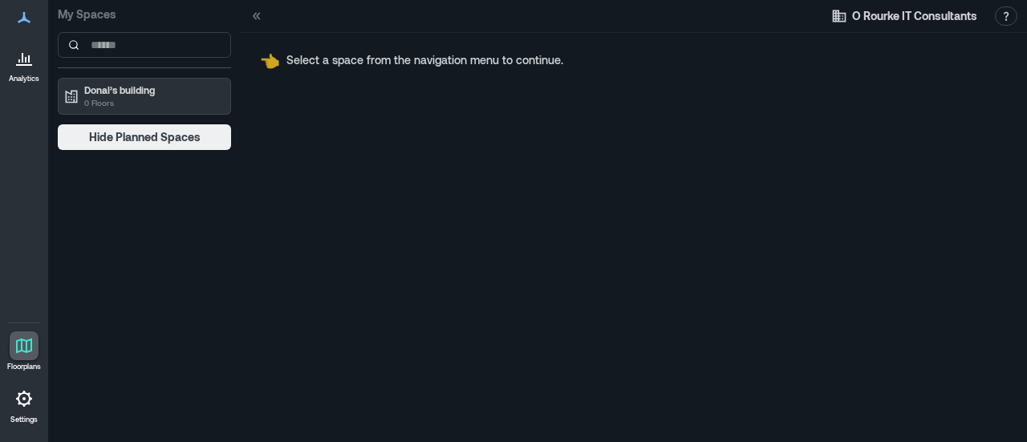
click at [19, 407] on icon at bounding box center [23, 398] width 19 height 19
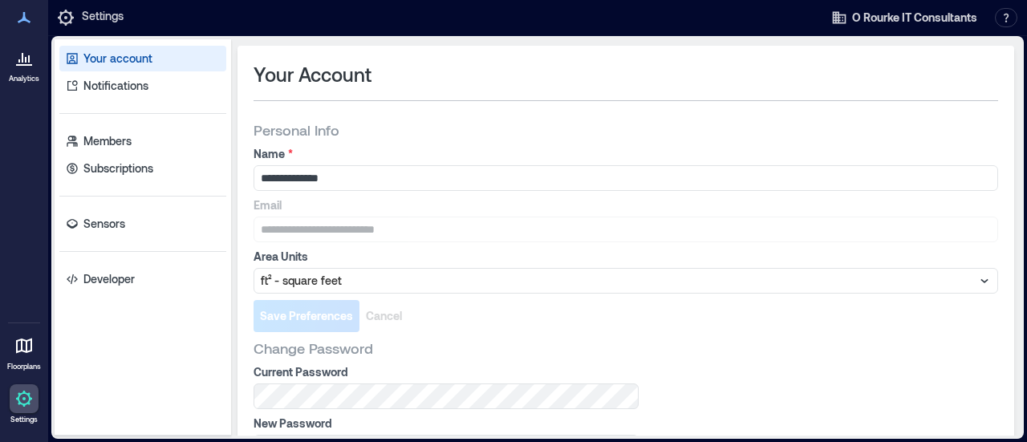
click at [26, 57] on icon at bounding box center [23, 57] width 19 height 19
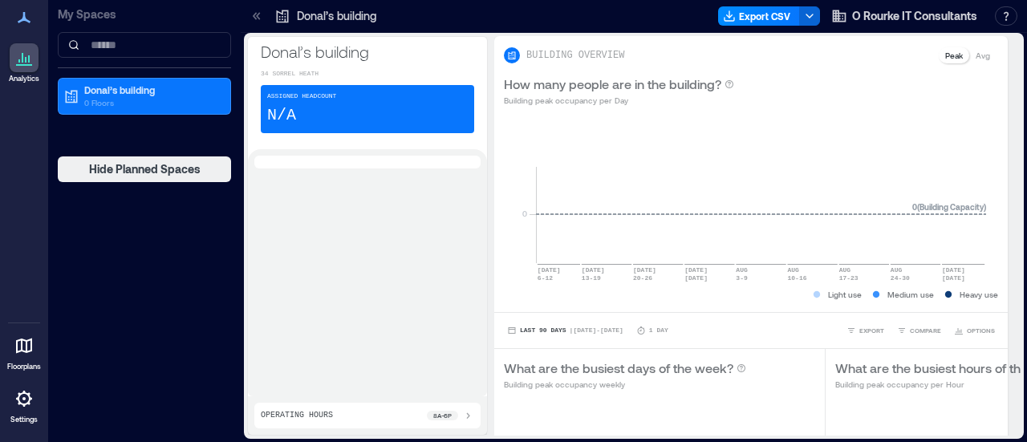
click at [26, 57] on icon at bounding box center [23, 57] width 19 height 19
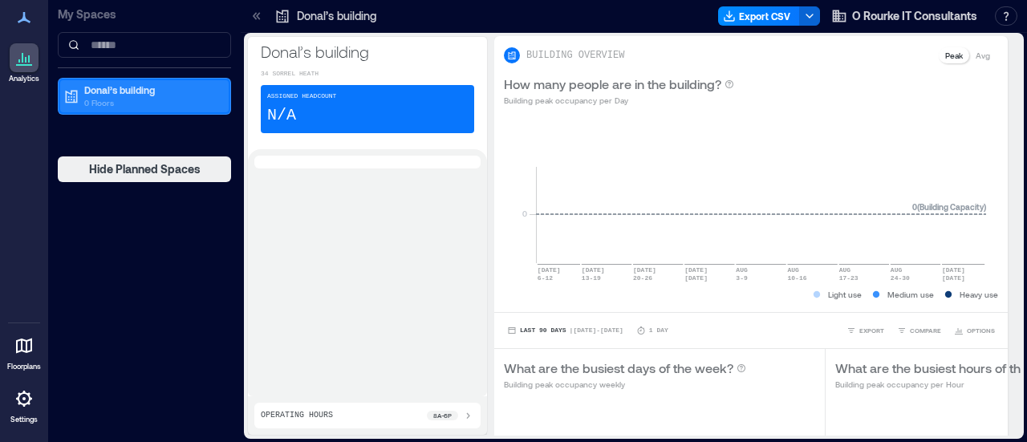
click at [119, 105] on p "0 Floors" at bounding box center [151, 102] width 135 height 13
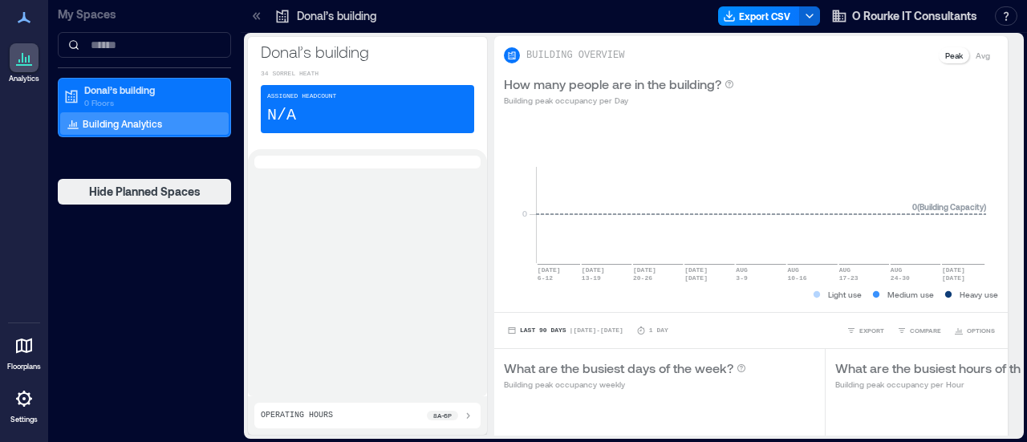
click at [118, 121] on p "Building Analytics" at bounding box center [122, 123] width 79 height 13
click at [24, 399] on icon at bounding box center [23, 398] width 3 height 3
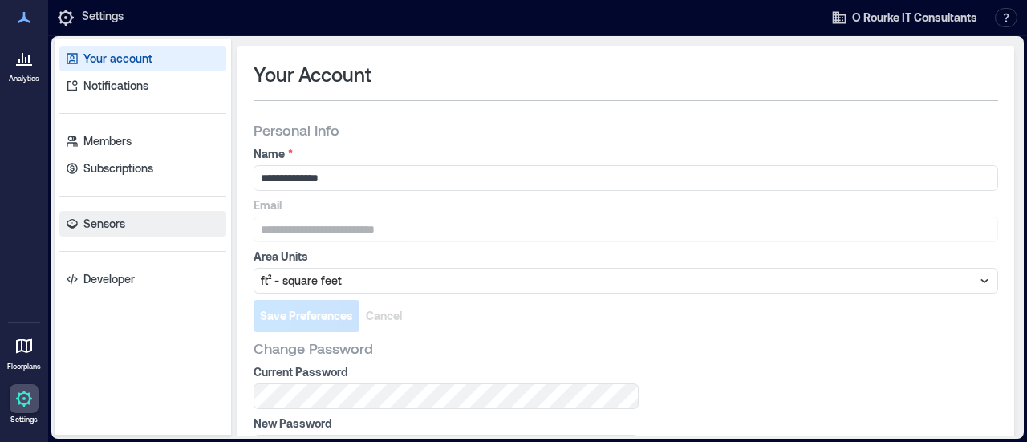
click at [118, 234] on link "Sensors" at bounding box center [142, 224] width 167 height 26
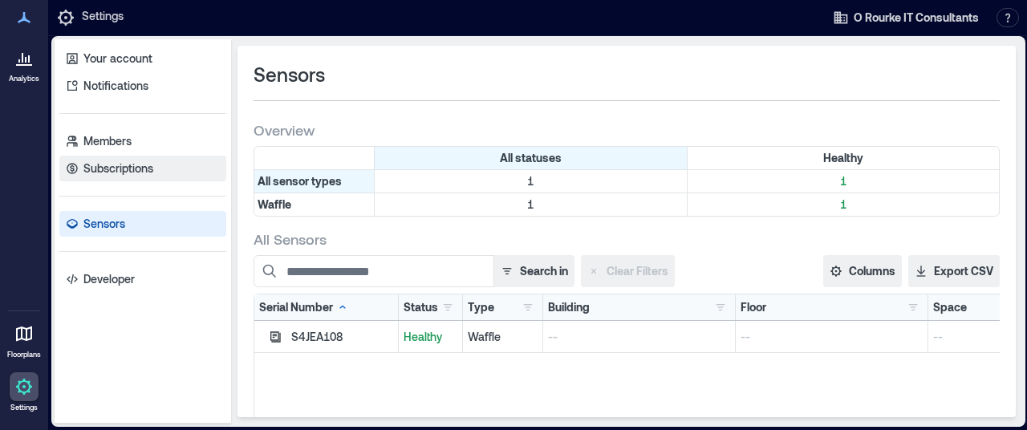
click at [140, 158] on link "Subscriptions" at bounding box center [142, 169] width 167 height 26
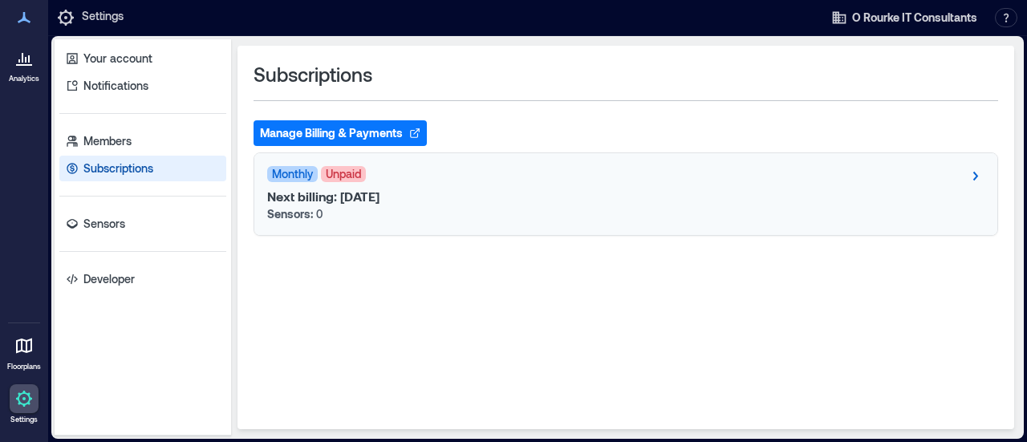
click at [347, 181] on span "Unpaid" at bounding box center [343, 174] width 45 height 16
click at [289, 171] on span "Monthly" at bounding box center [292, 174] width 51 height 16
click at [336, 128] on button "Manage Billing & Payments" at bounding box center [340, 133] width 173 height 26
